Goal: Information Seeking & Learning: Learn about a topic

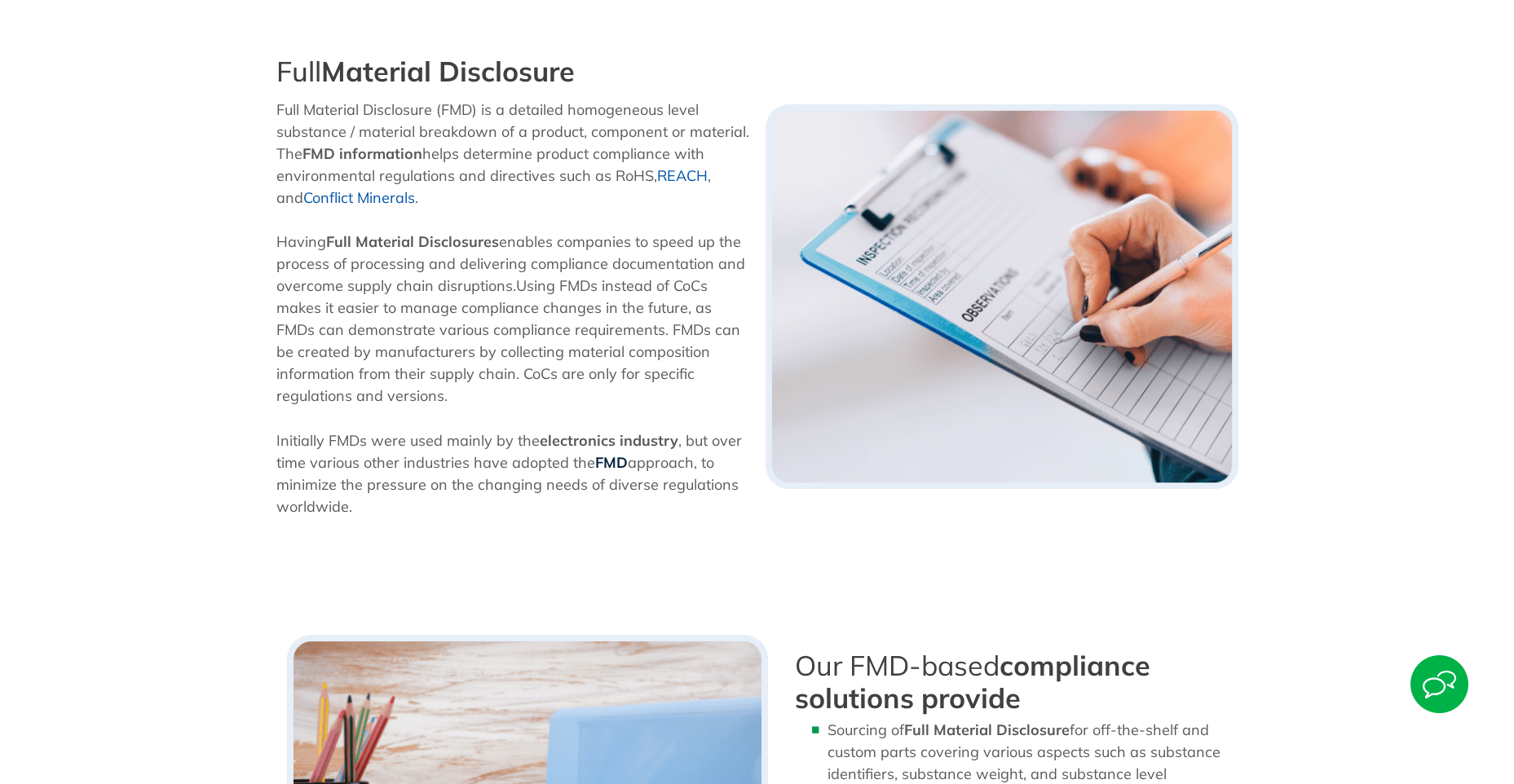
click at [599, 461] on b "FMD" at bounding box center [611, 462] width 33 height 18
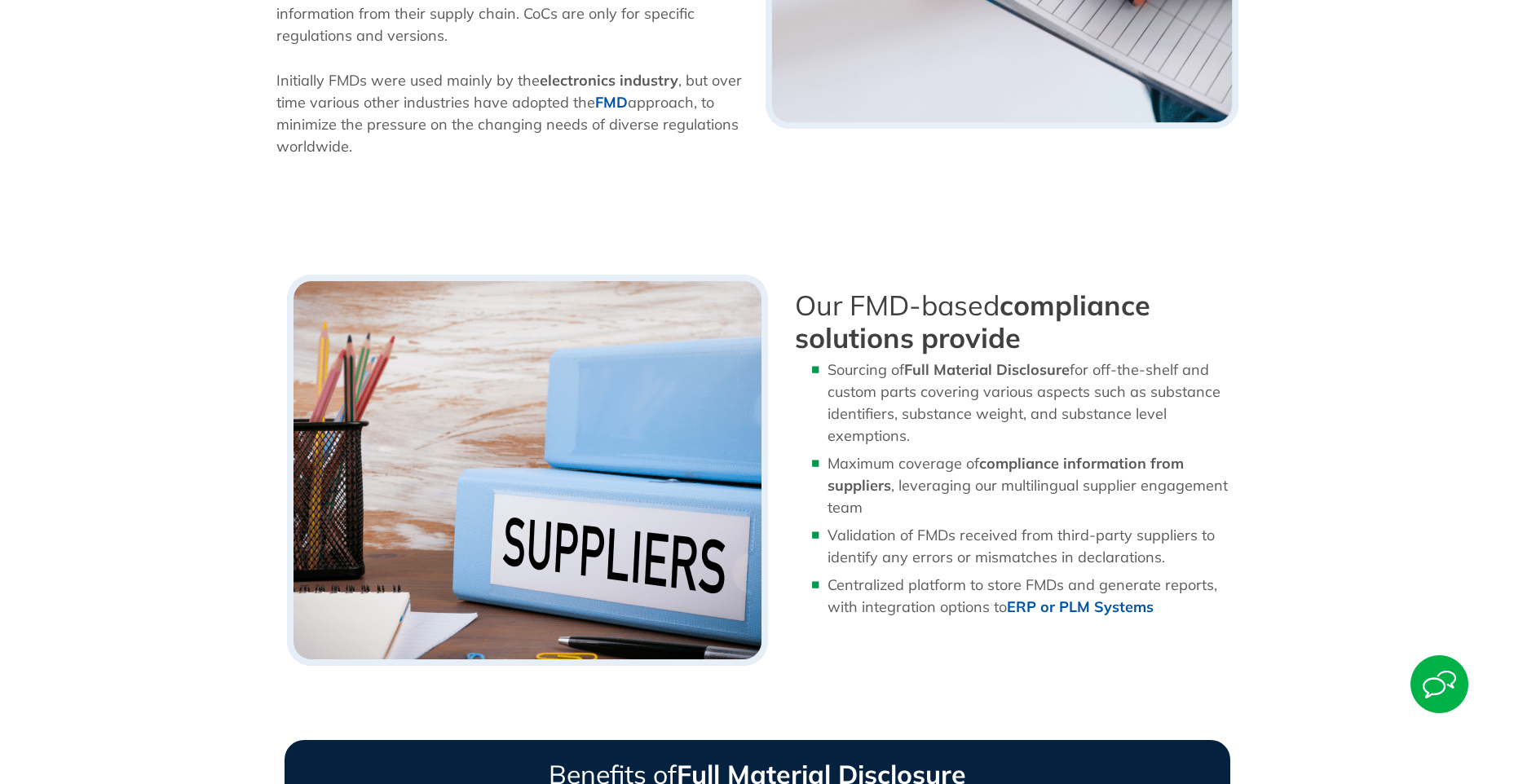
scroll to position [815, 0]
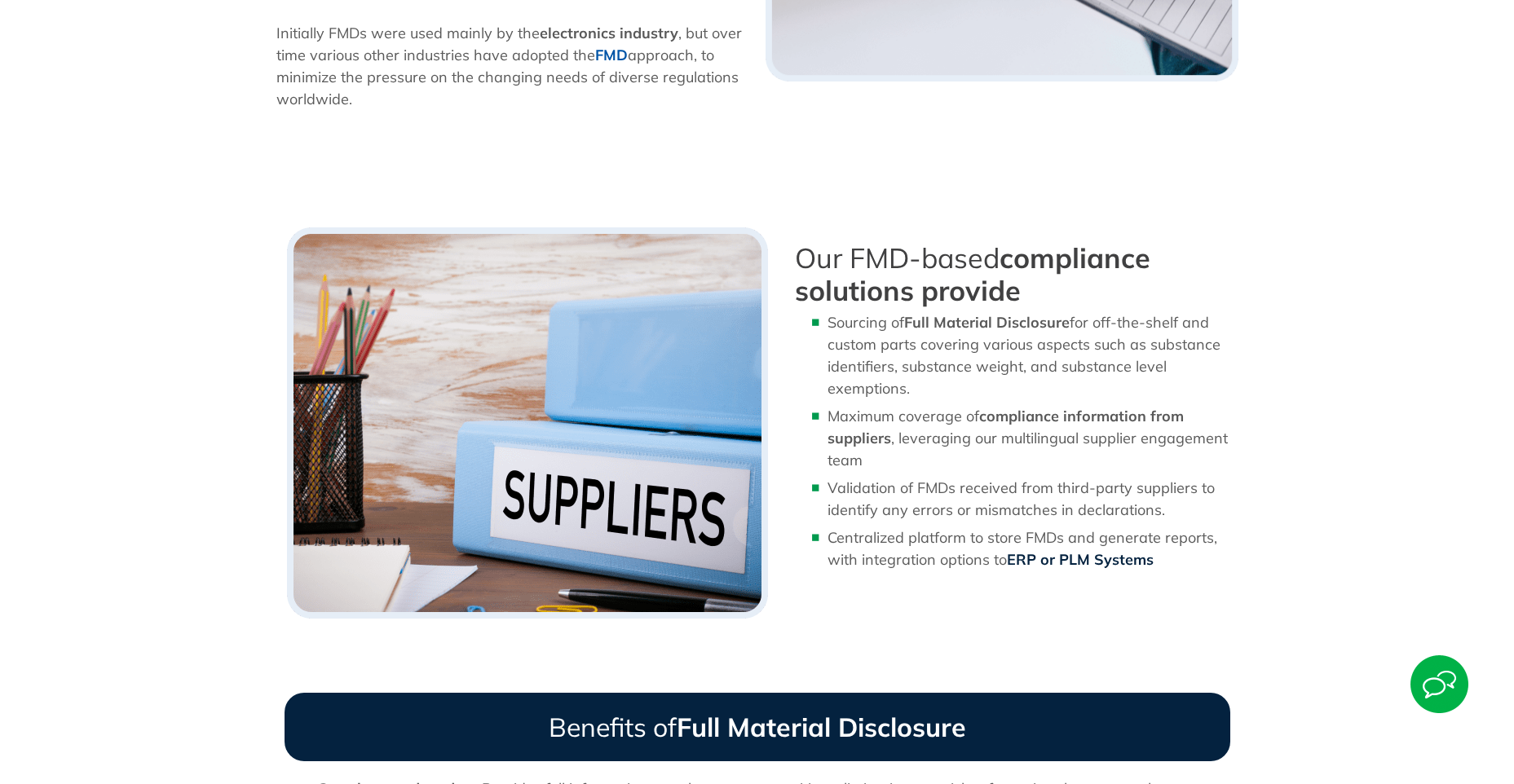
click at [1125, 563] on b "ERP or PLM Systems" at bounding box center [1080, 559] width 147 height 18
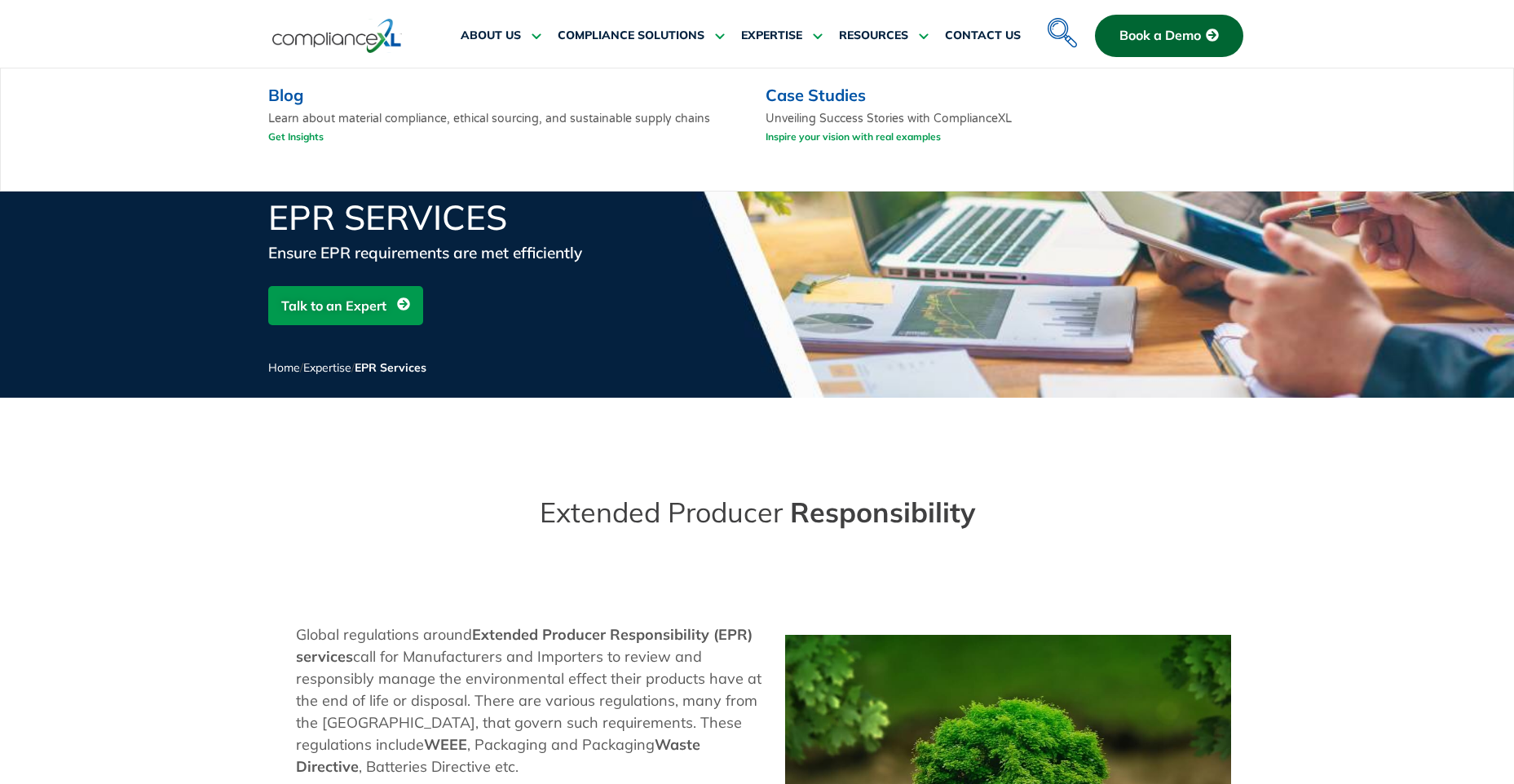
click at [910, 133] on link "Inspire your vision with real examples" at bounding box center [854, 136] width 176 height 20
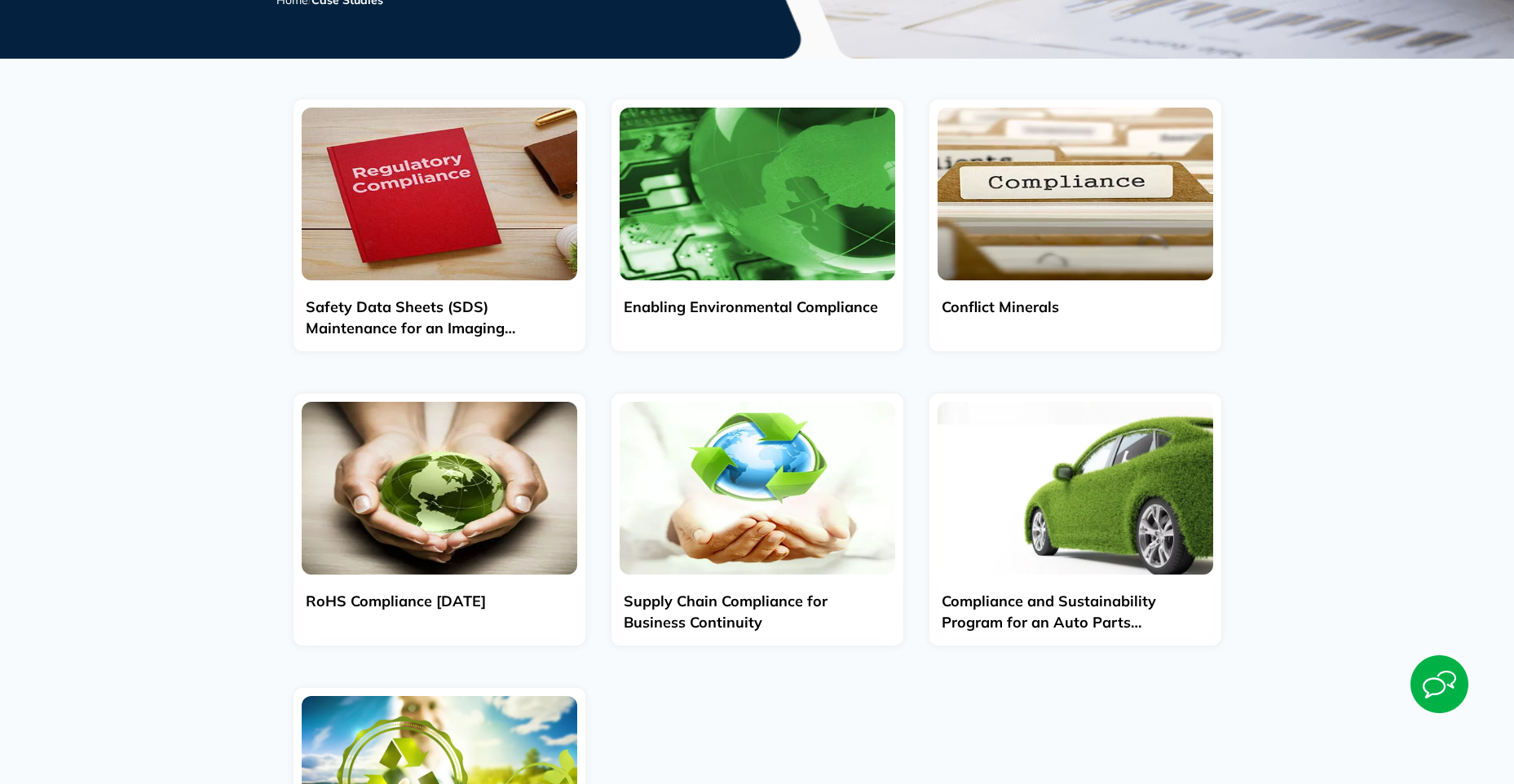
scroll to position [163, 0]
